Goal: Transaction & Acquisition: Purchase product/service

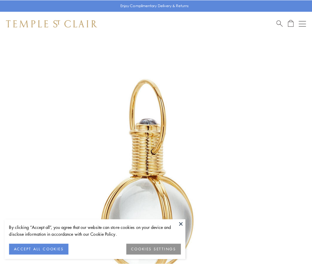
scroll to position [155, 0]
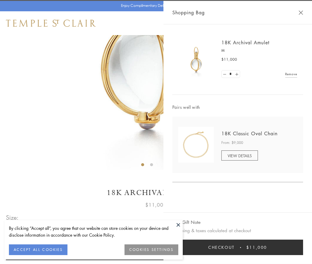
click at [238, 247] on button "Checkout $11,000" at bounding box center [237, 247] width 131 height 15
